Goal: Task Accomplishment & Management: Use online tool/utility

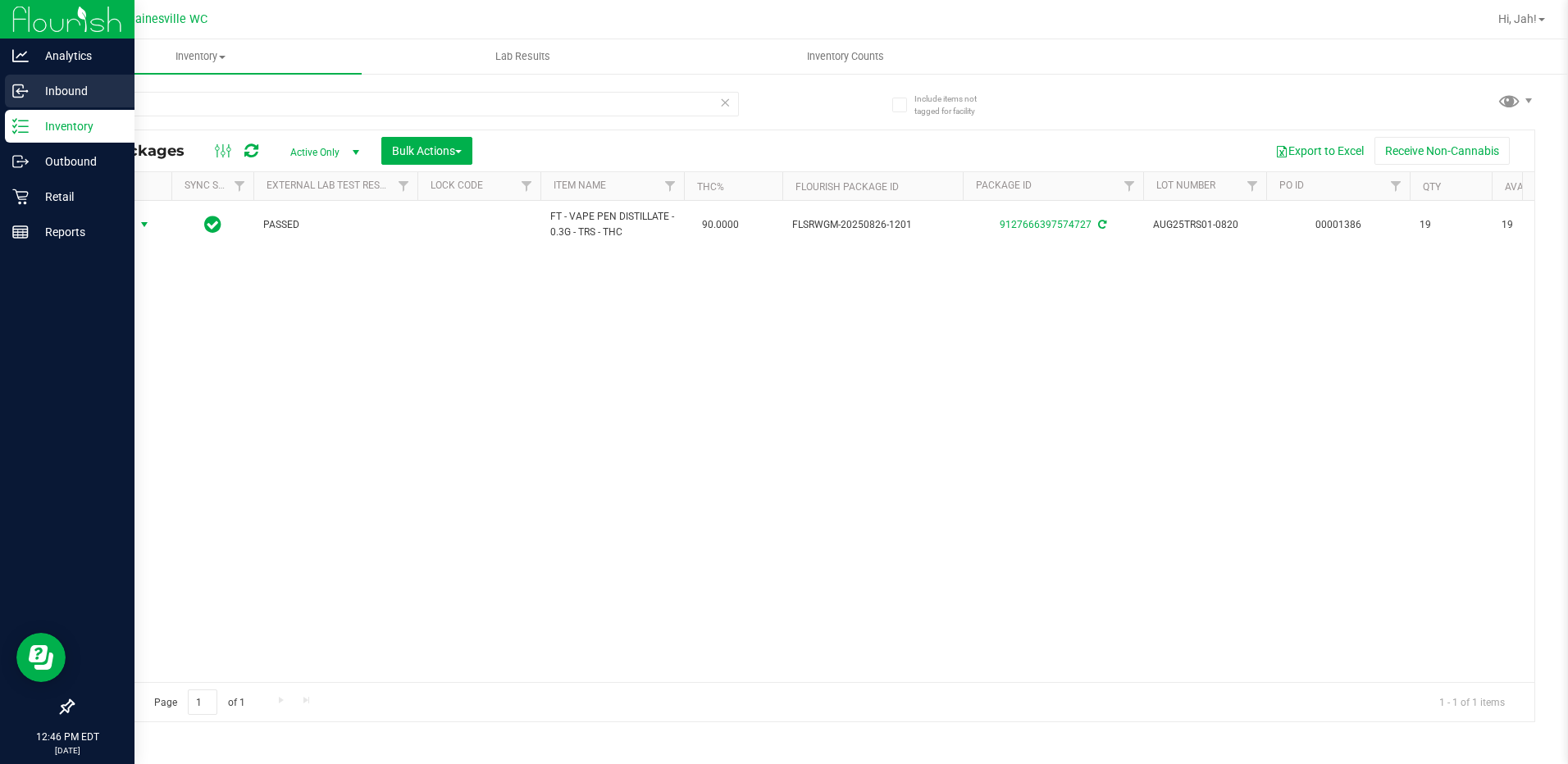
click at [34, 95] on p "Inbound" at bounding box center [77, 90] width 98 height 20
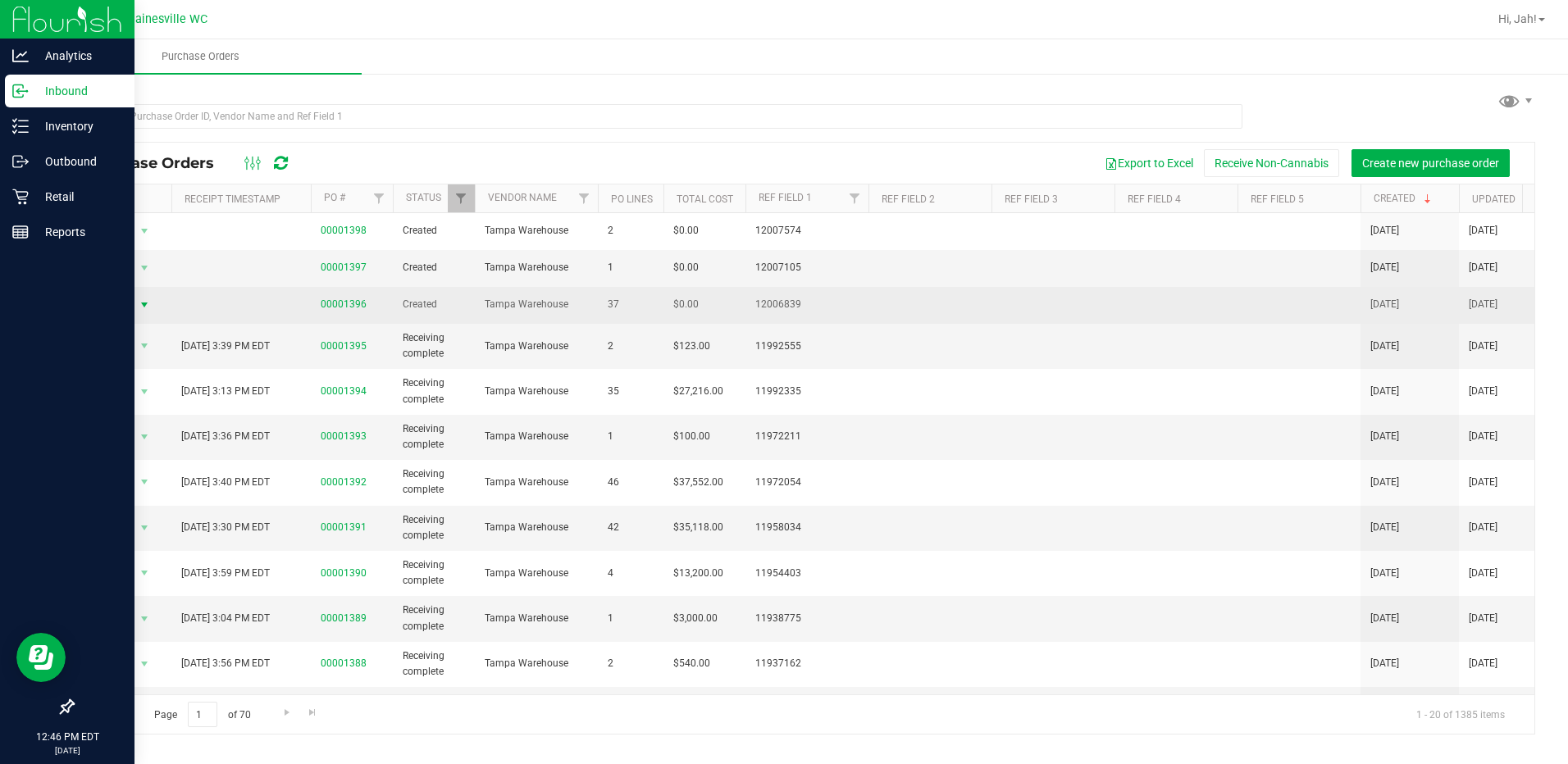
click at [122, 299] on span "Action" at bounding box center [111, 305] width 44 height 23
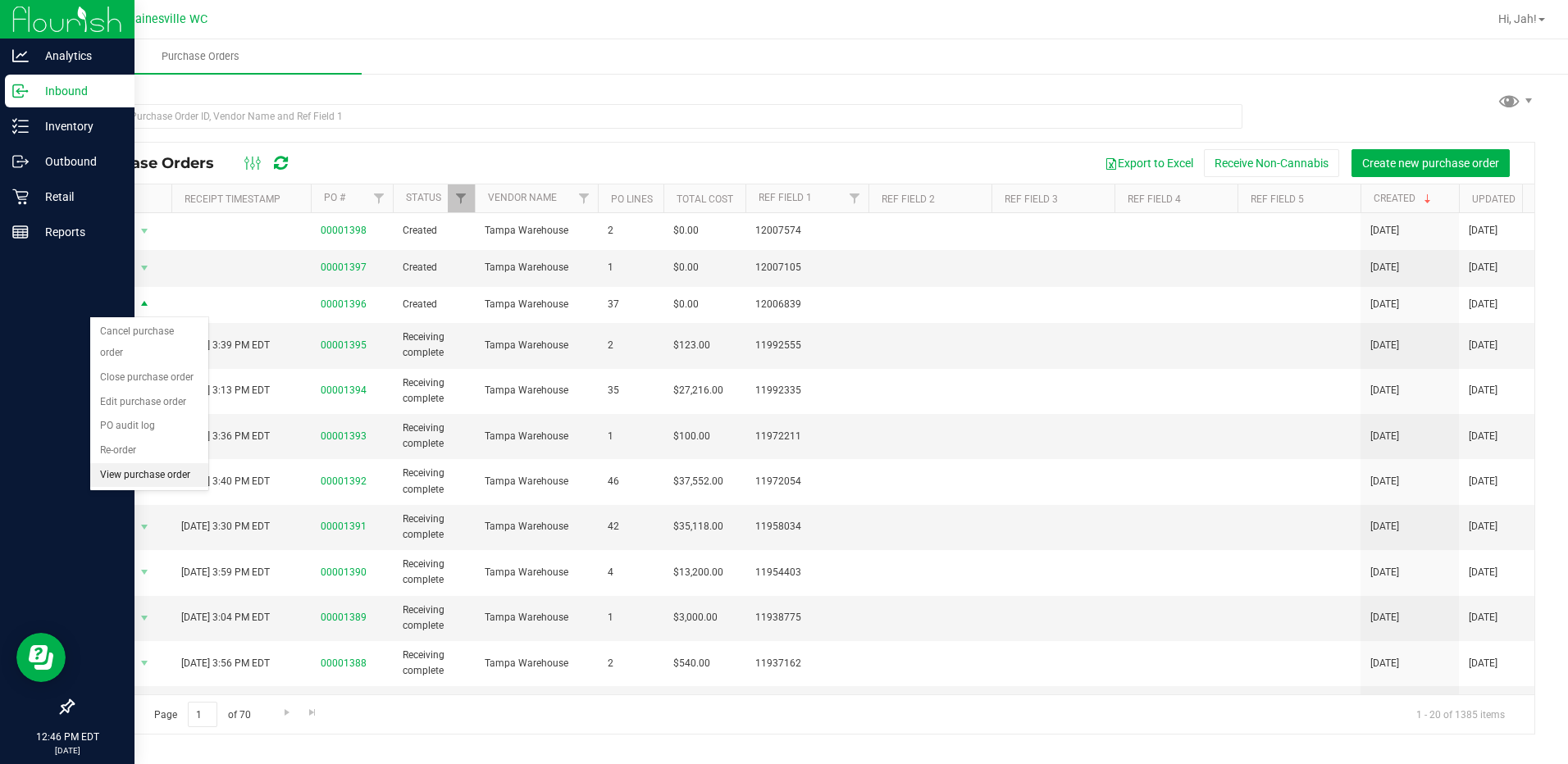
click at [105, 463] on li "View purchase order" at bounding box center [149, 475] width 118 height 24
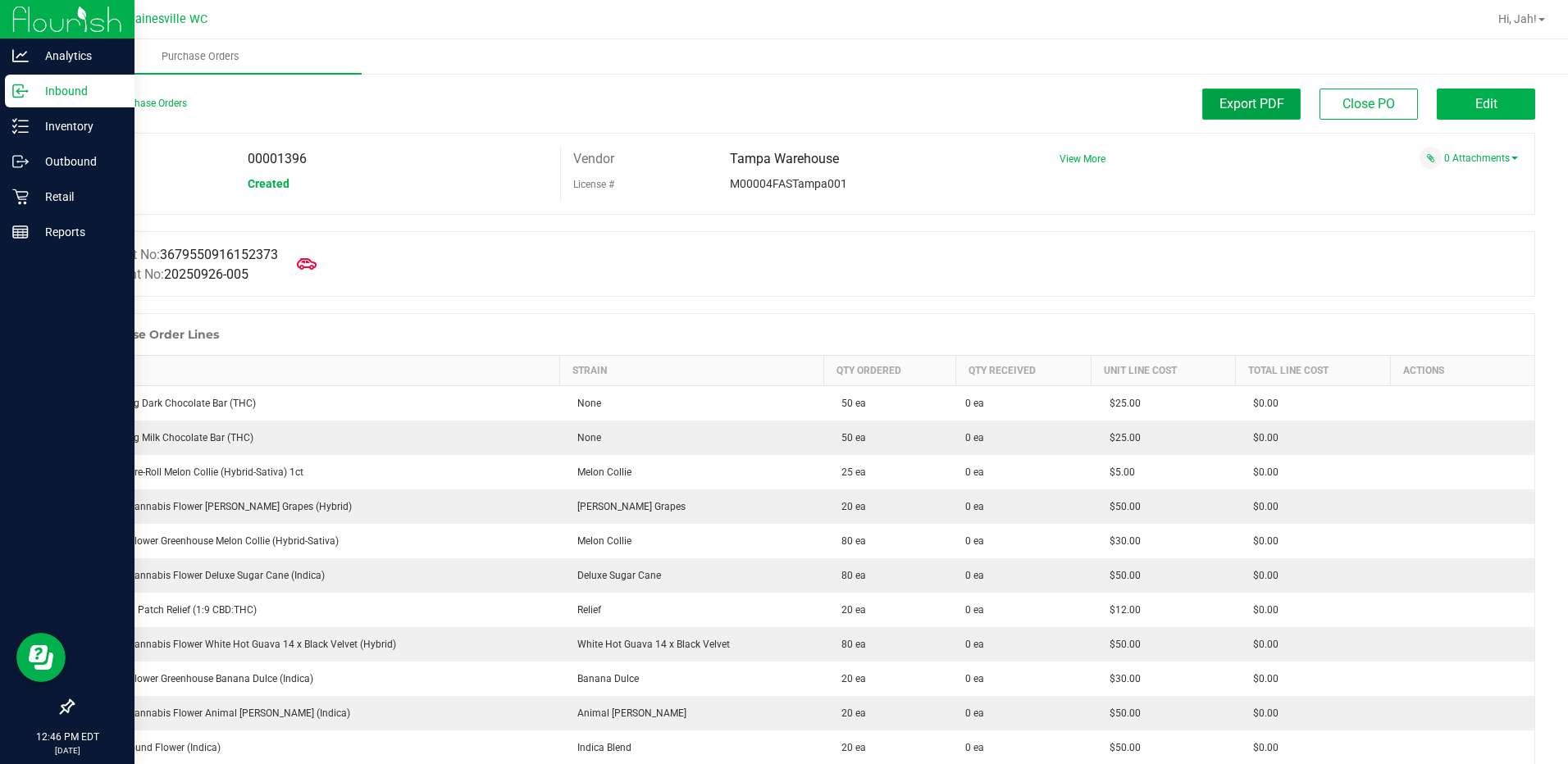
click at [1238, 105] on span "Export PDF" at bounding box center [1252, 103] width 65 height 16
click at [107, 107] on link "Back to Purchase Orders" at bounding box center [130, 103] width 115 height 11
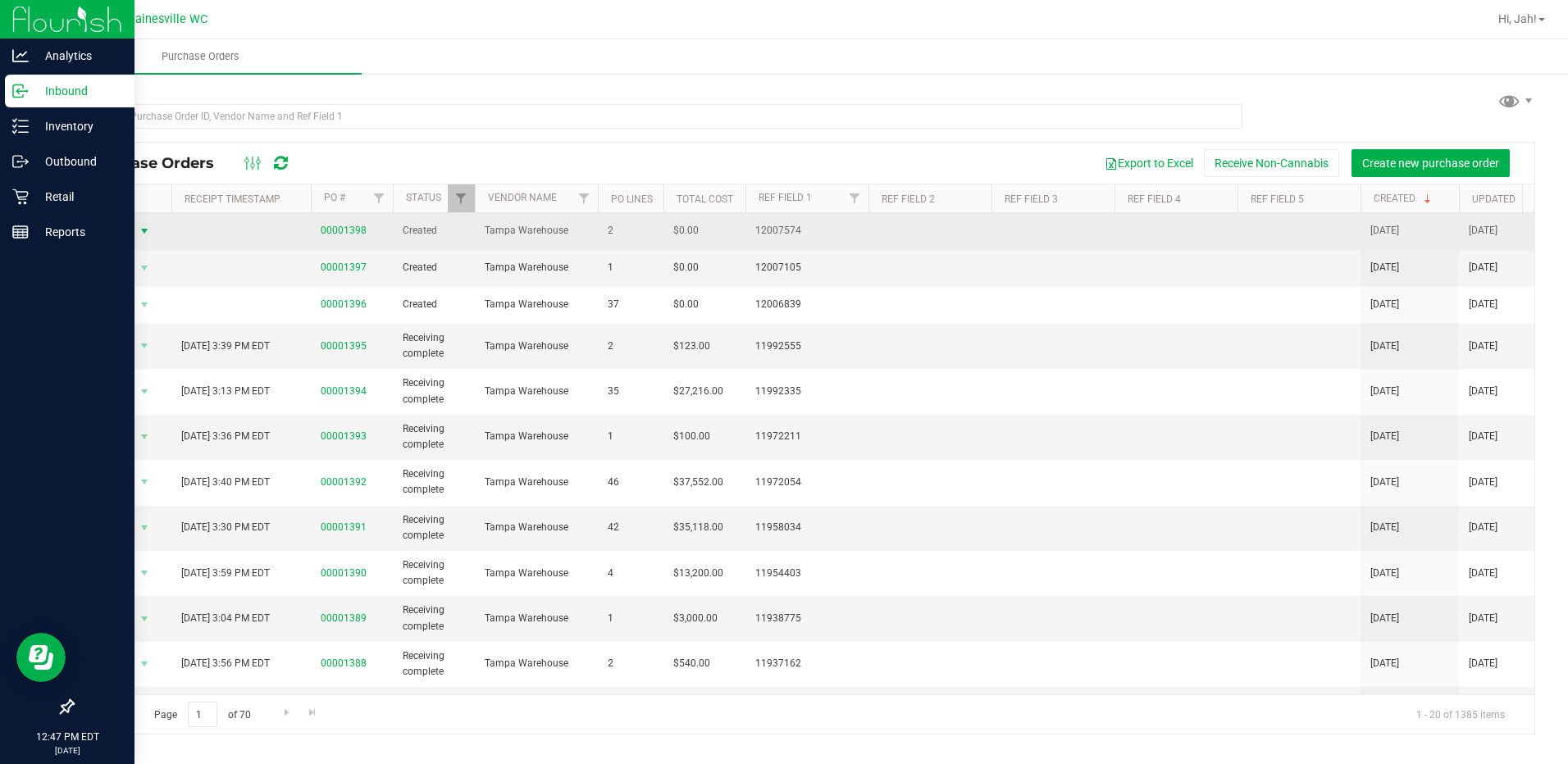
click at [139, 236] on span "select" at bounding box center [143, 230] width 13 height 13
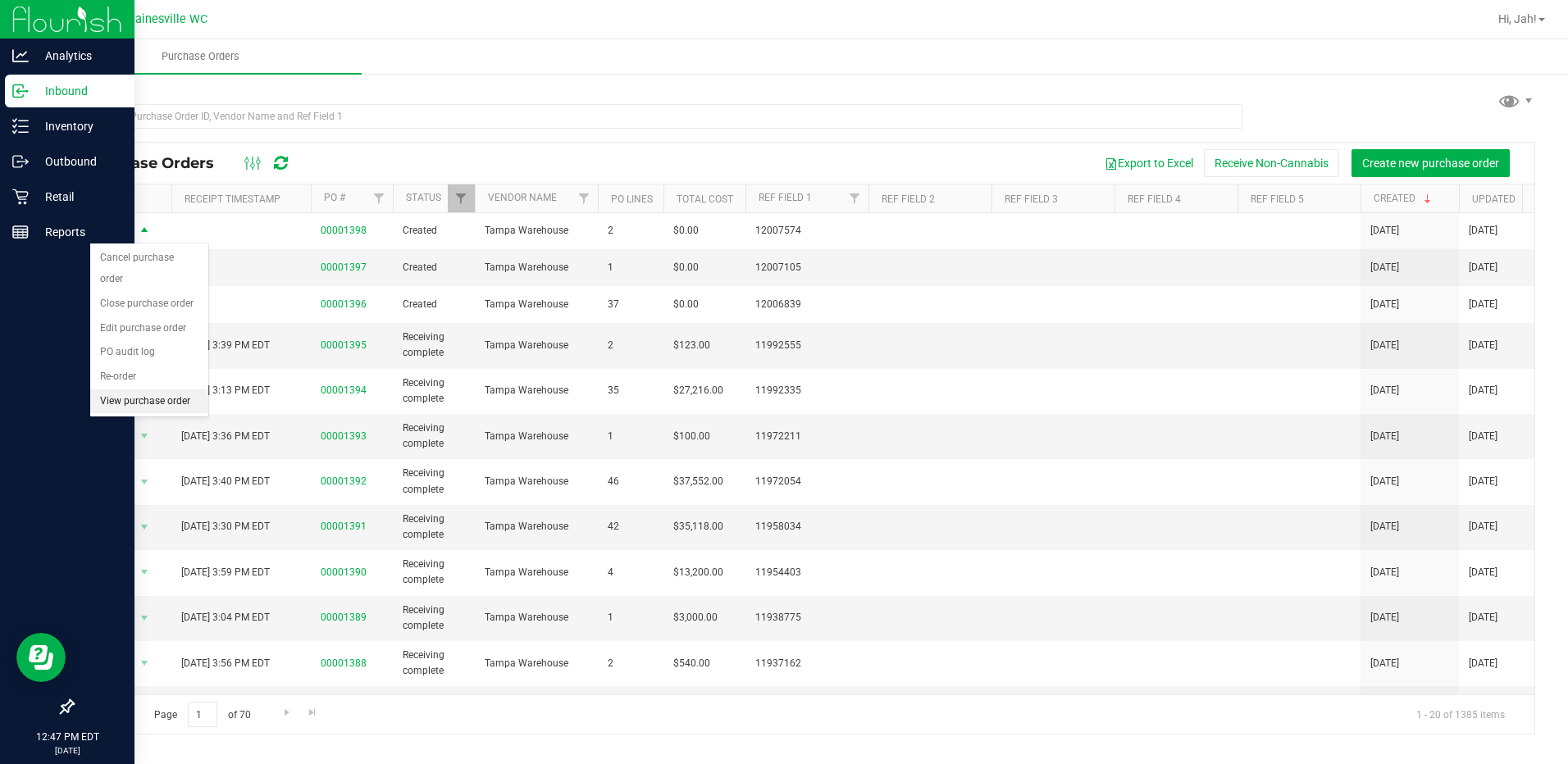
click at [119, 391] on li "View purchase order" at bounding box center [149, 402] width 118 height 24
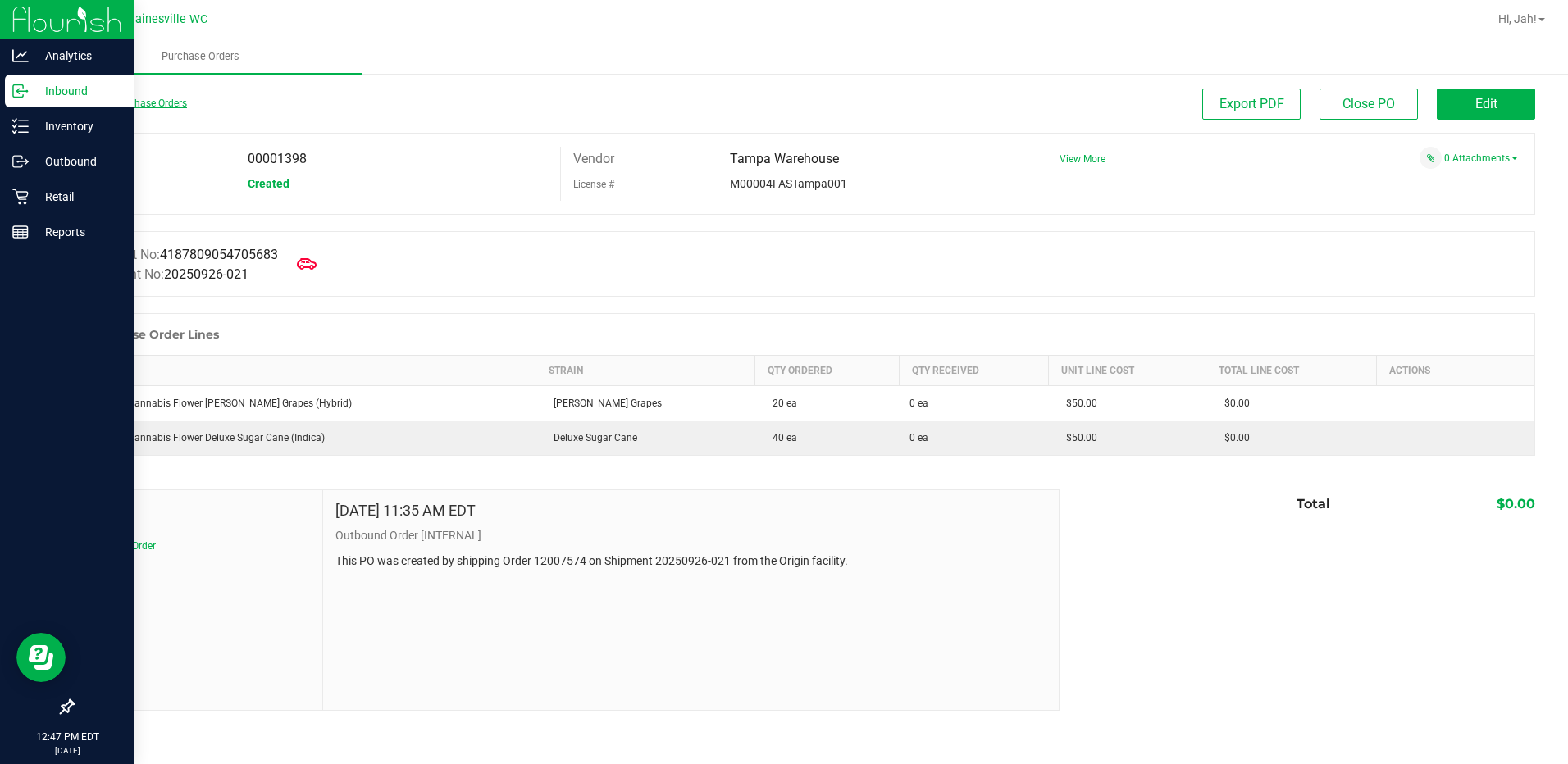
click at [103, 98] on link "Back to Purchase Orders" at bounding box center [130, 103] width 115 height 11
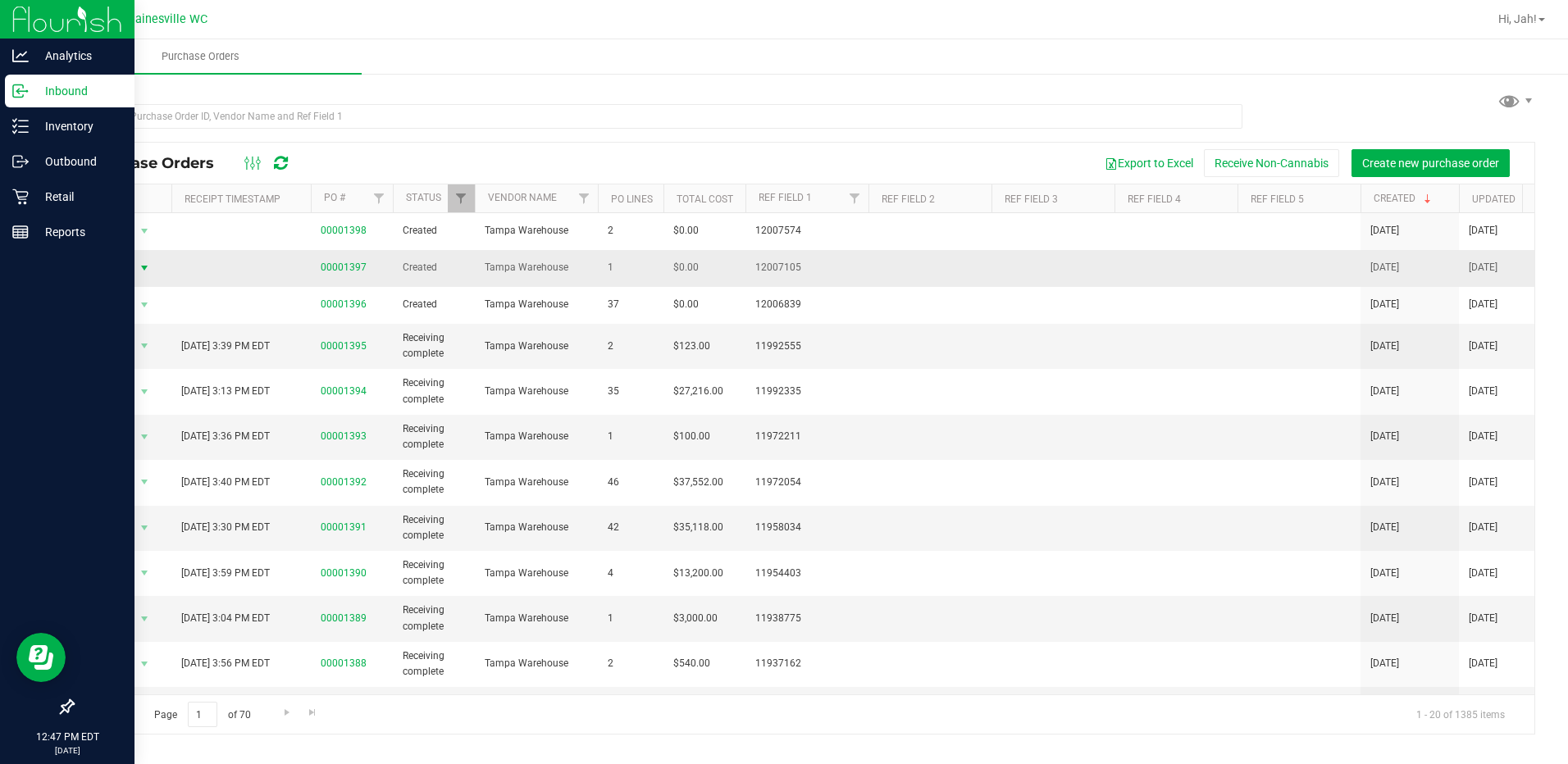
click at [118, 268] on span "Action" at bounding box center [111, 268] width 44 height 23
click at [128, 427] on li "View purchase order" at bounding box center [149, 439] width 118 height 24
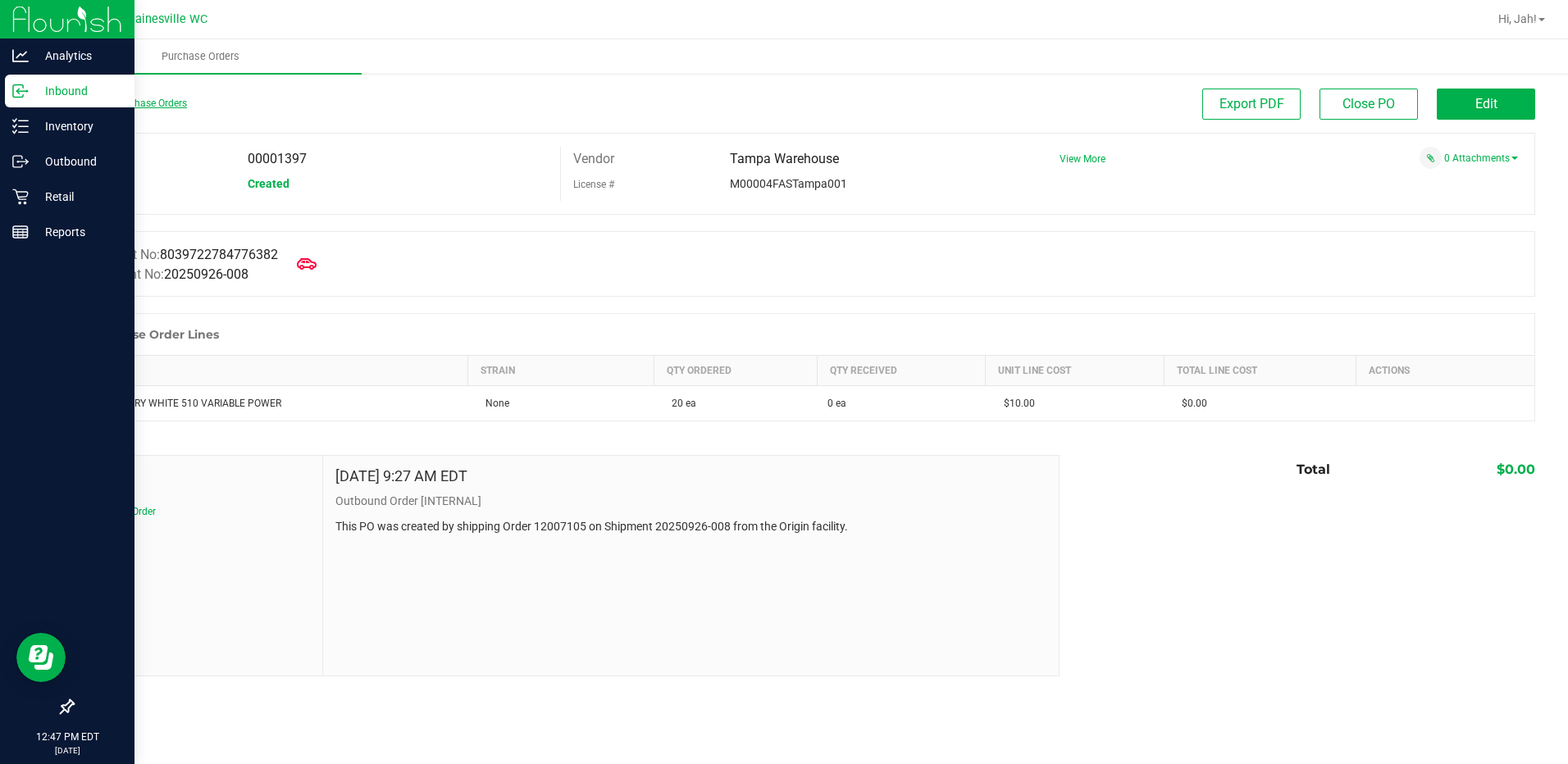
click at [110, 99] on link "Back to Purchase Orders" at bounding box center [130, 103] width 115 height 11
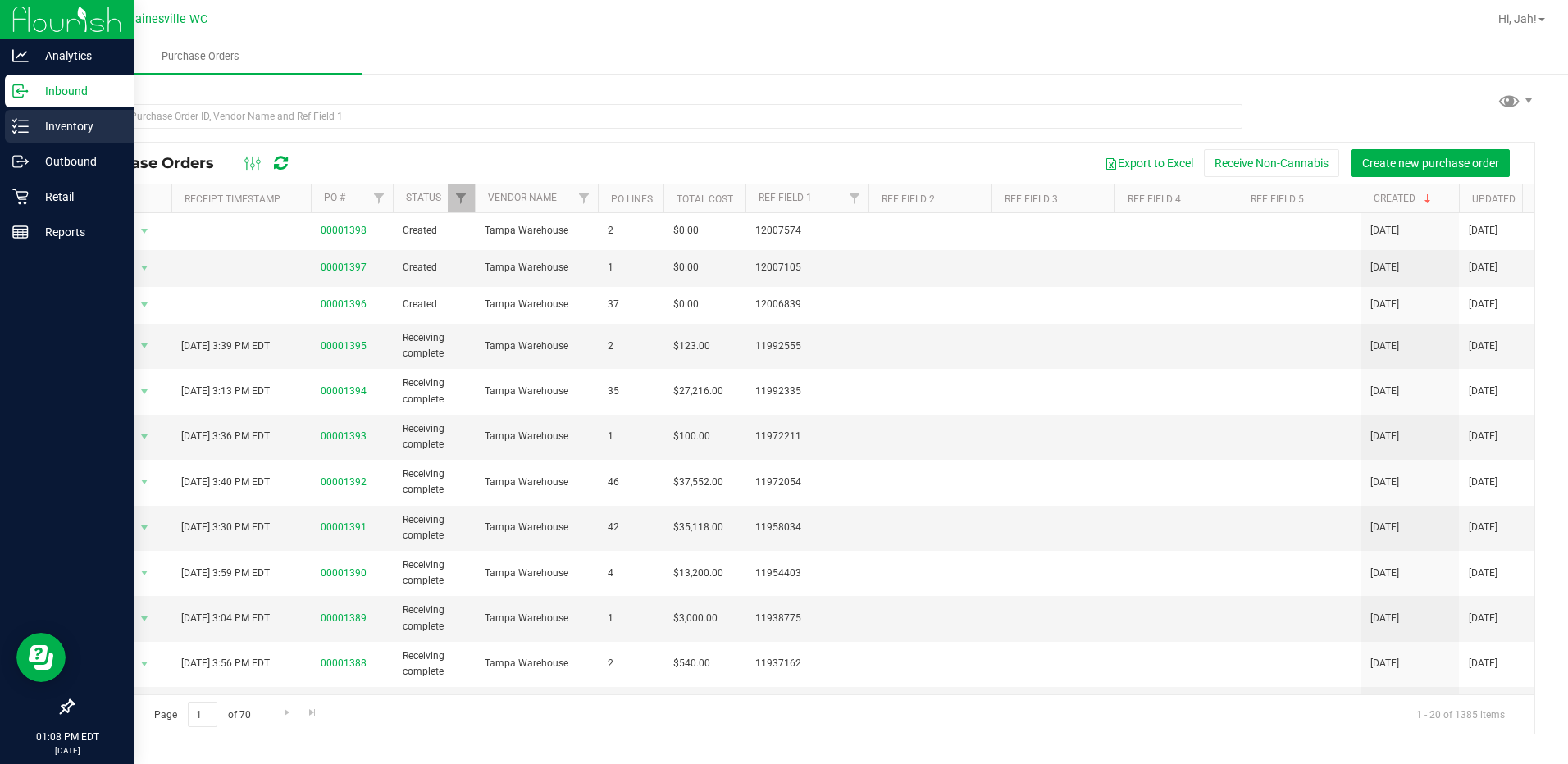
click at [49, 128] on p "Inventory" at bounding box center [77, 126] width 98 height 20
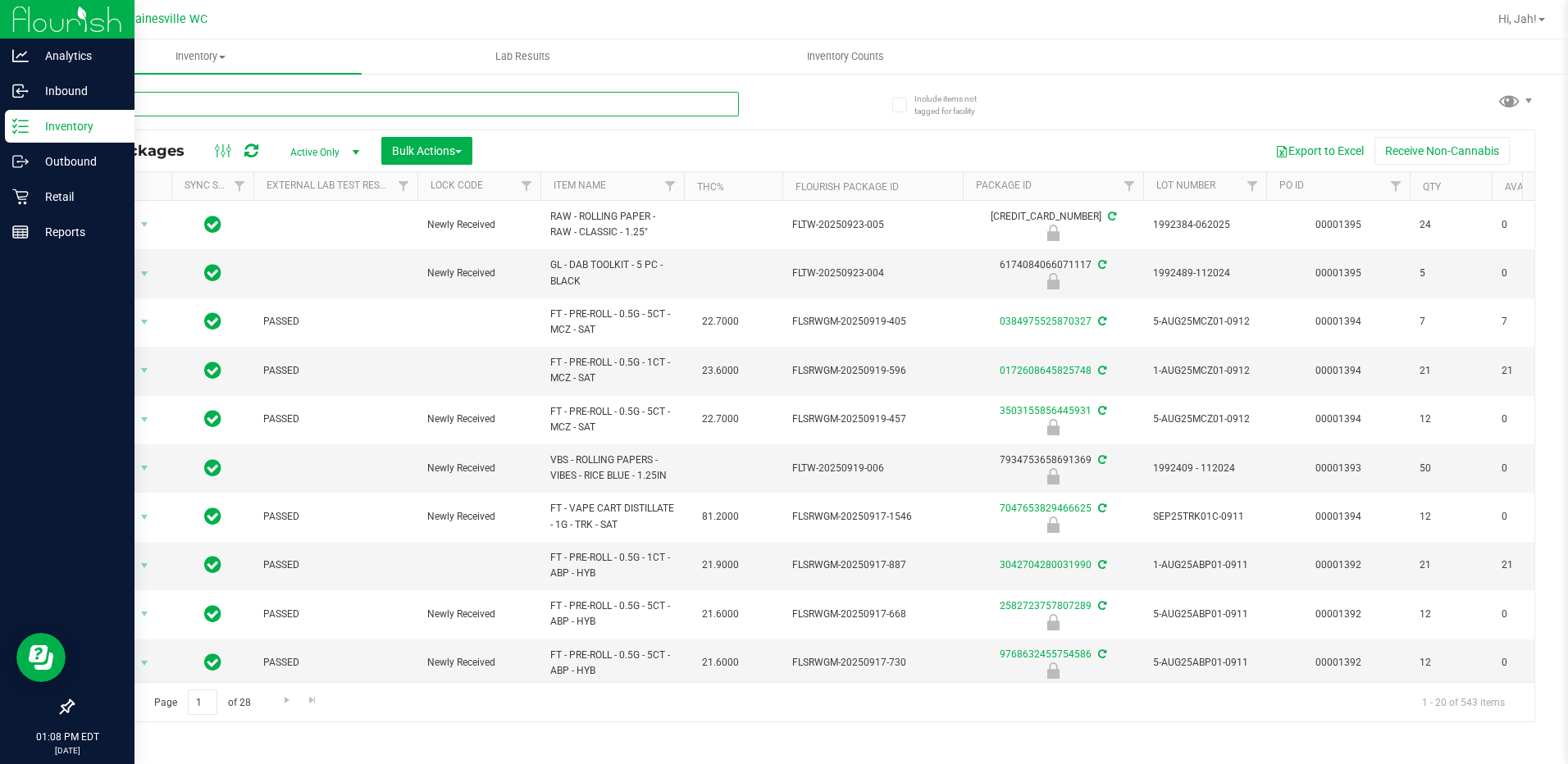
click at [276, 108] on input "text" at bounding box center [405, 104] width 667 height 24
type input "grav"
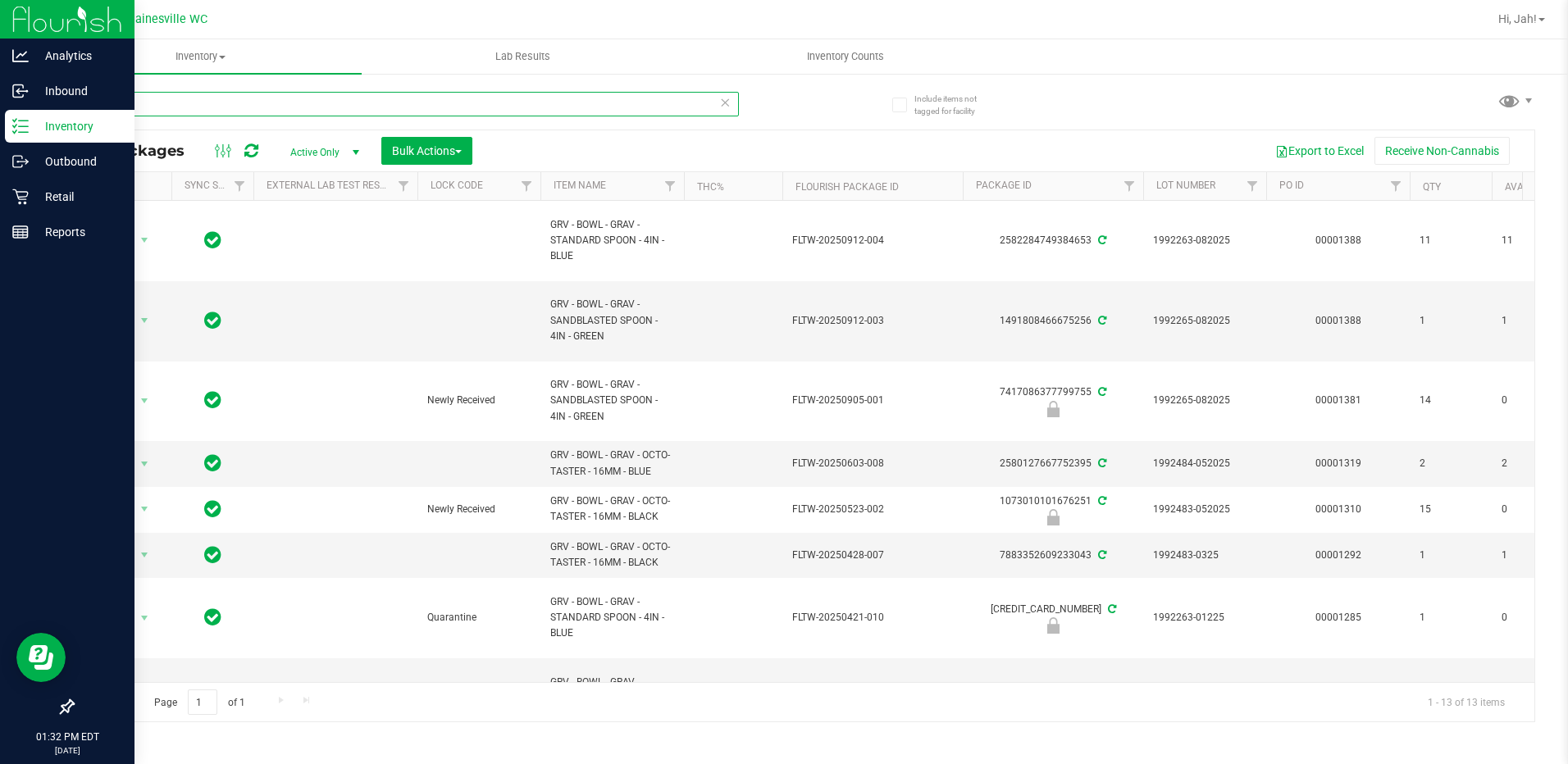
drag, startPoint x: 212, startPoint y: 91, endPoint x: 88, endPoint y: 105, distance: 124.8
click at [90, 104] on input "grav" at bounding box center [405, 104] width 667 height 24
type input "4914188952818627"
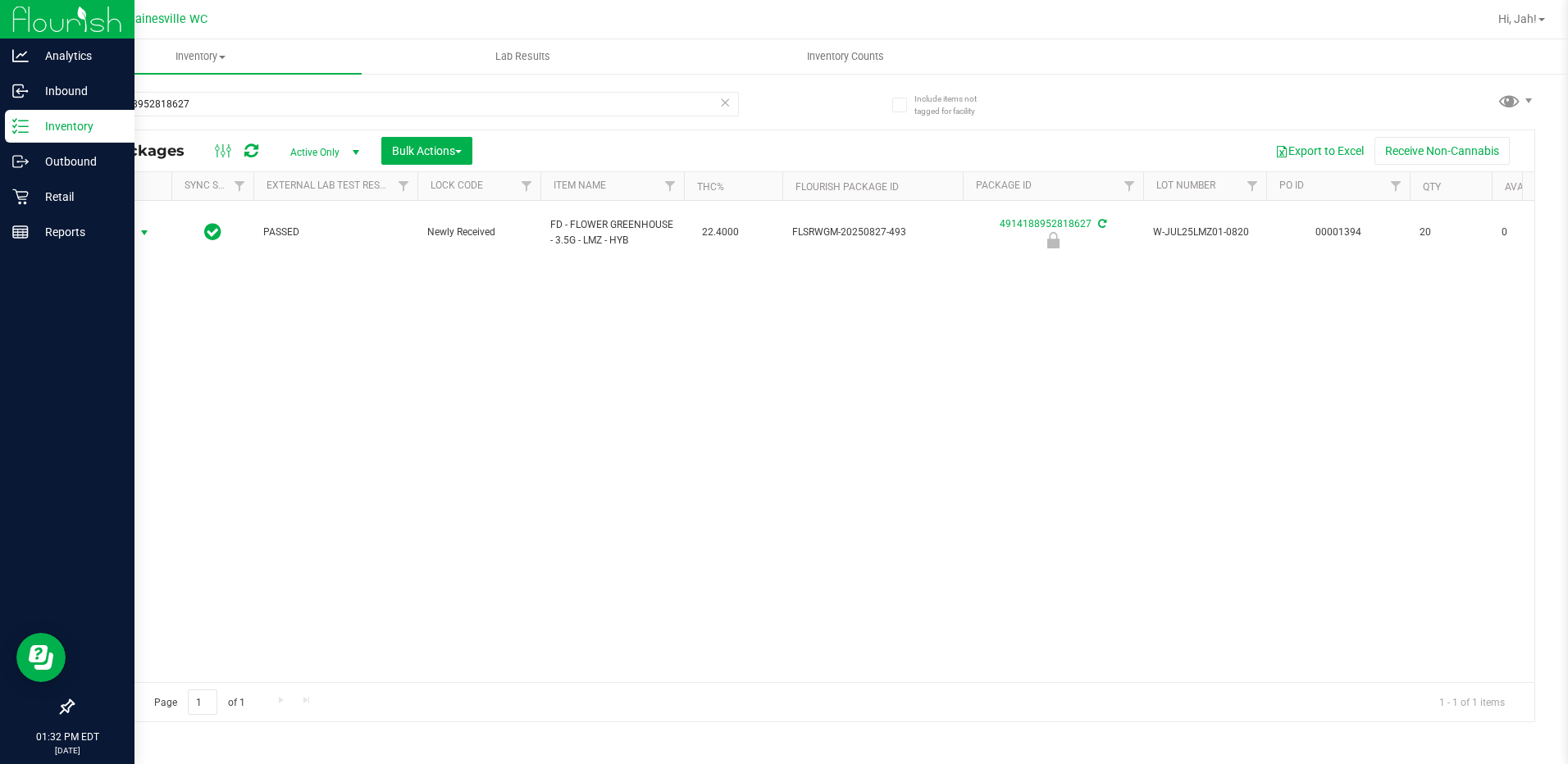
click at [125, 224] on span "Action" at bounding box center [111, 233] width 44 height 23
click at [153, 408] on li "Unlock package" at bounding box center [143, 420] width 105 height 24
